Goal: Task Accomplishment & Management: Use online tool/utility

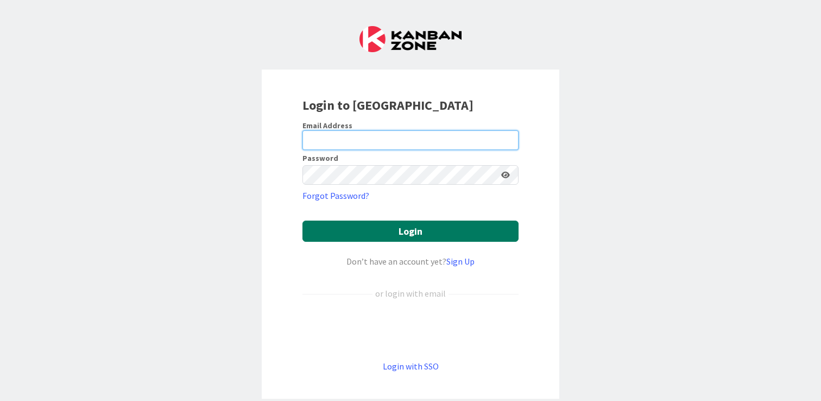
type input "[PERSON_NAME][EMAIL_ADDRESS][DOMAIN_NAME]"
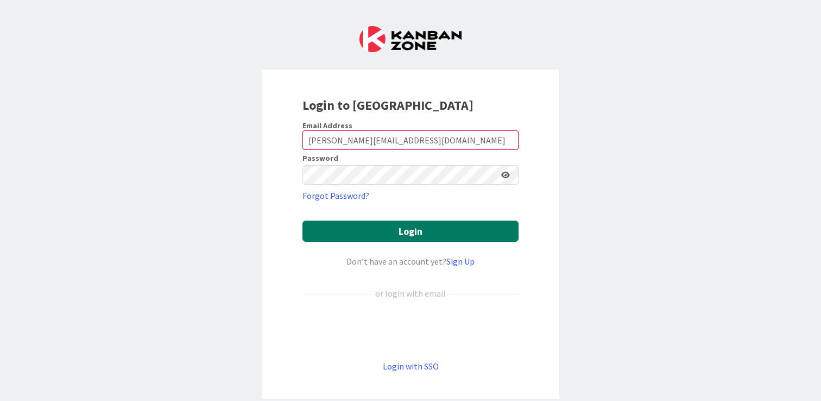
click at [407, 232] on button "Login" at bounding box center [411, 231] width 216 height 21
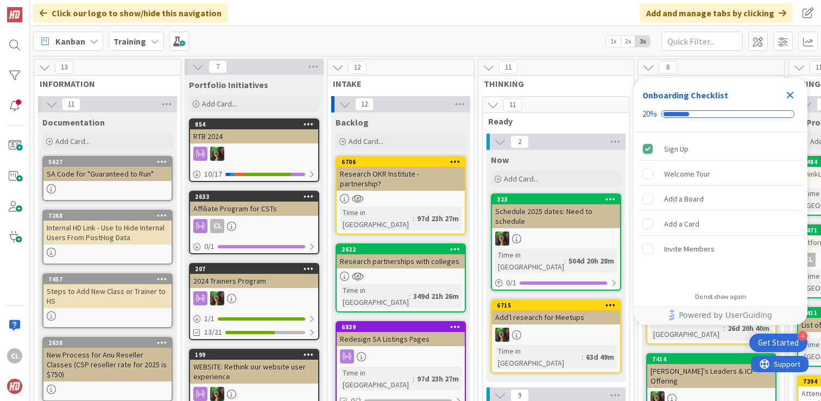
click at [789, 93] on icon "Close Checklist" at bounding box center [790, 95] width 7 height 7
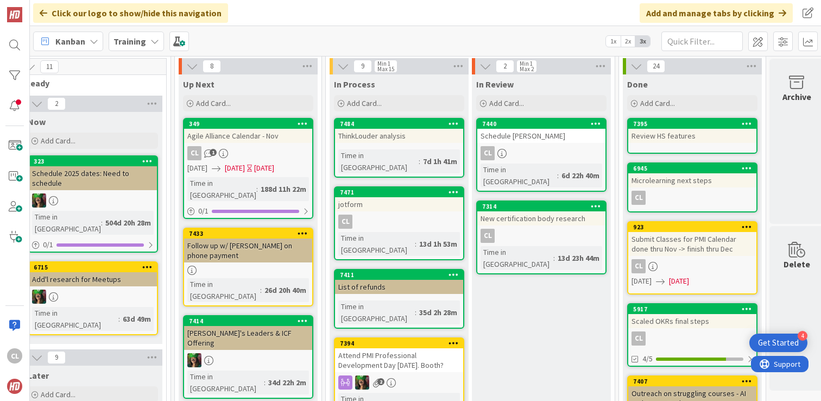
scroll to position [0, 463]
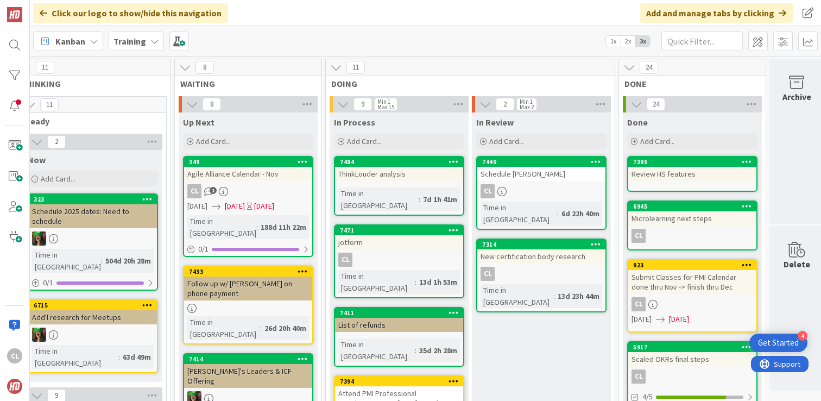
click at [356, 29] on div "Kanban Training 1x 2x 3x" at bounding box center [426, 41] width 792 height 30
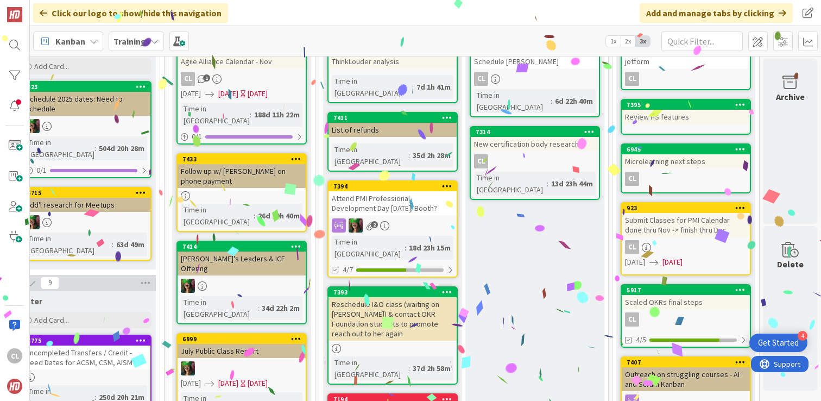
scroll to position [113, 468]
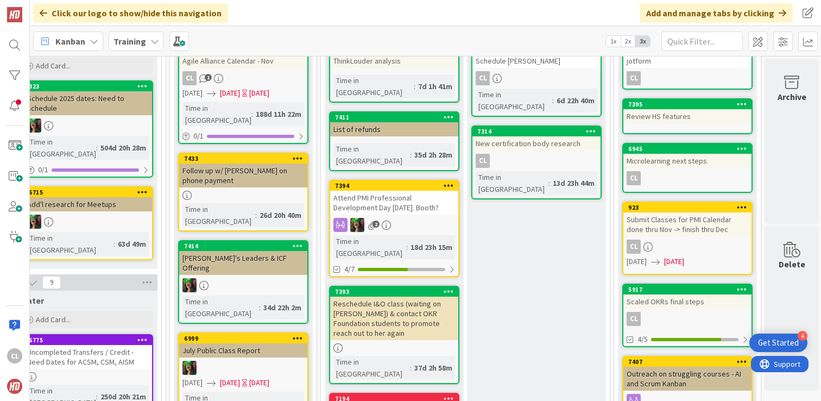
drag, startPoint x: 372, startPoint y: 252, endPoint x: 466, endPoint y: 90, distance: 186.7
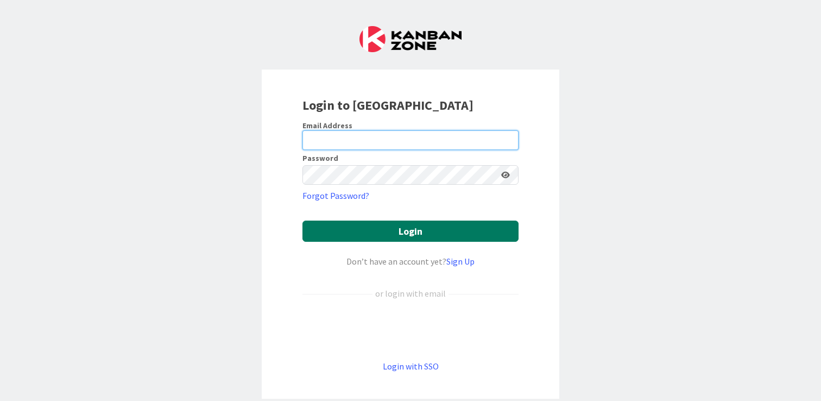
type input "[PERSON_NAME][EMAIL_ADDRESS][DOMAIN_NAME]"
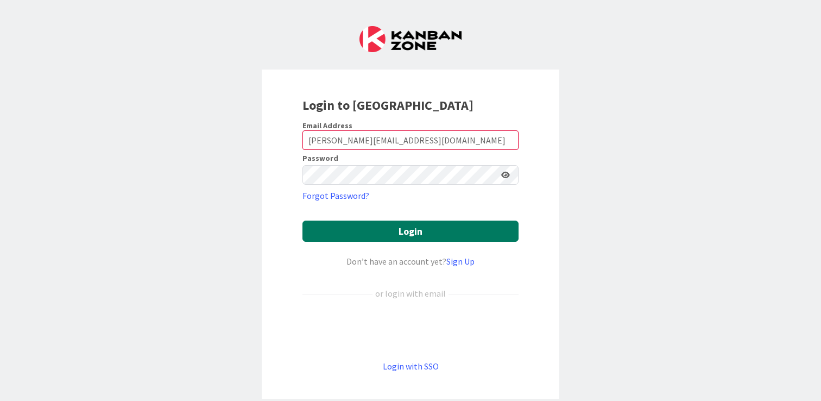
click at [423, 234] on button "Login" at bounding box center [411, 231] width 216 height 21
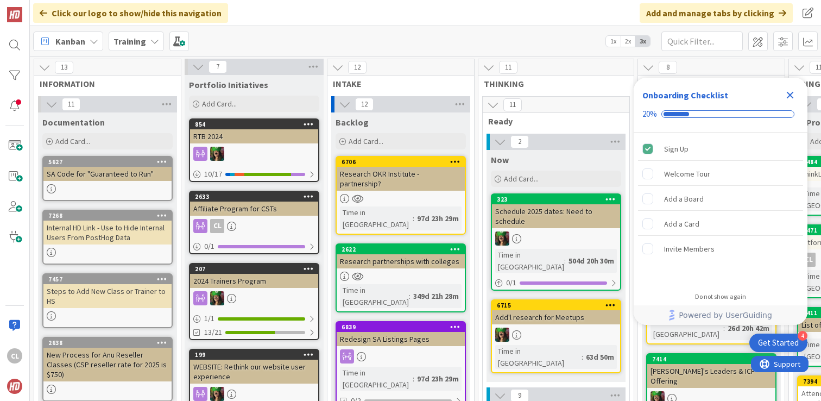
click at [793, 94] on icon "Close Checklist" at bounding box center [790, 95] width 13 height 13
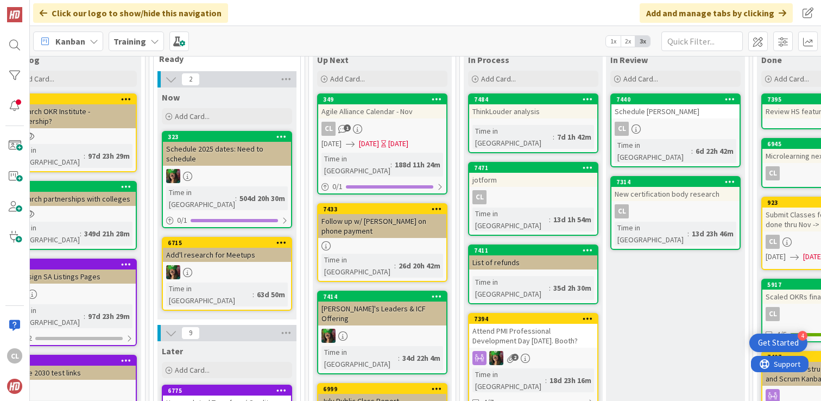
scroll to position [0, 329]
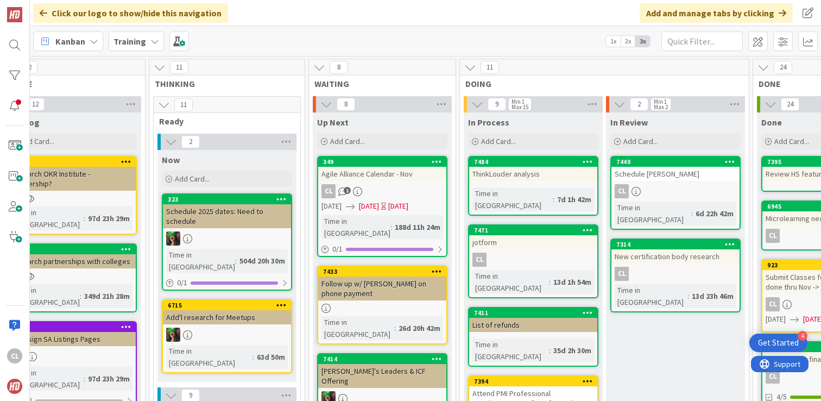
click at [512, 37] on div "Kanban Training 1x 2x 3x" at bounding box center [426, 41] width 792 height 30
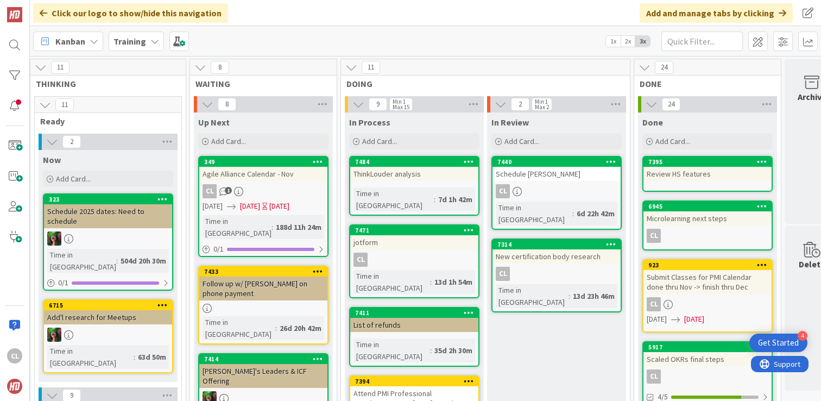
scroll to position [0, 470]
